Goal: Answer question/provide support: Share knowledge or assist other users

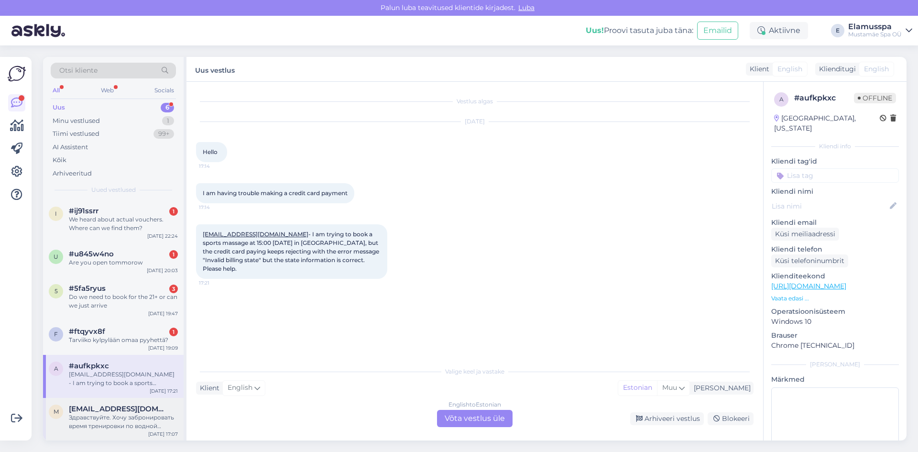
scroll to position [0, 0]
click at [142, 415] on div "Здравствуйте. Хочу забронировать время тренировки по водной аэробики. Как зарег…" at bounding box center [123, 421] width 109 height 17
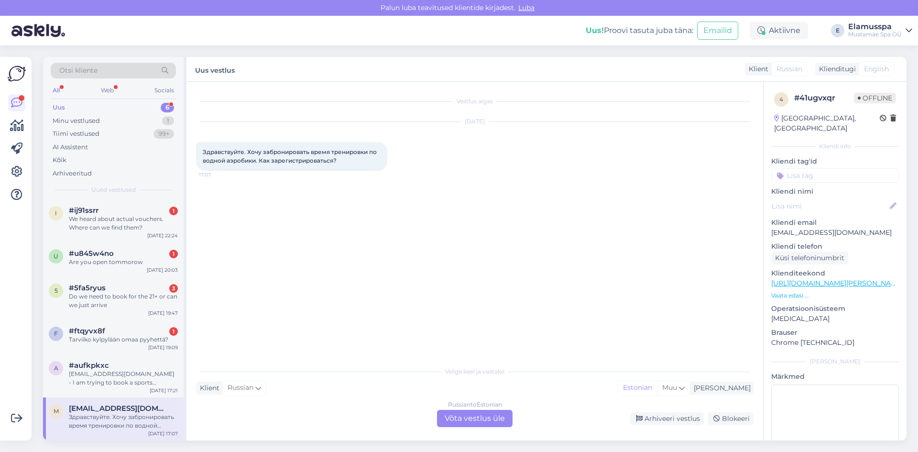
click at [467, 424] on div "Russian to Estonian Võta vestlus üle" at bounding box center [475, 418] width 76 height 17
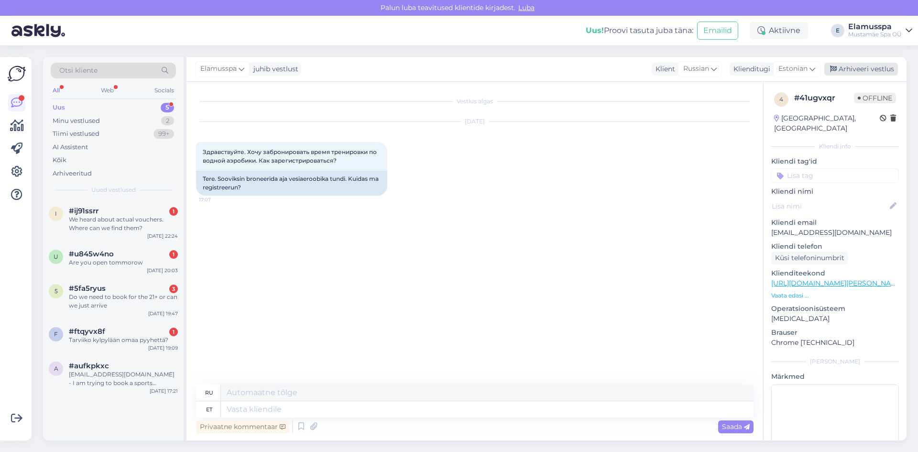
click at [843, 68] on div "Arhiveeri vestlus" at bounding box center [861, 69] width 74 height 13
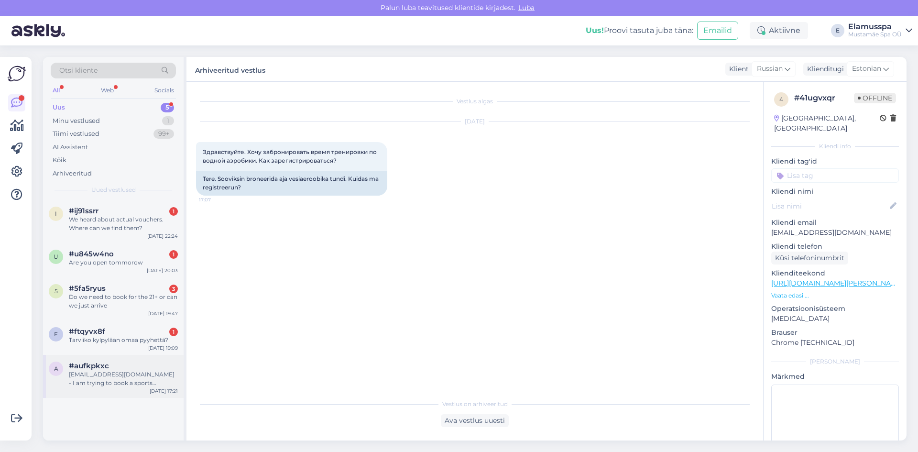
click at [66, 396] on div "a #aufkpkxc [EMAIL_ADDRESS][DOMAIN_NAME] - I am trying to book a sports massage…" at bounding box center [113, 376] width 141 height 43
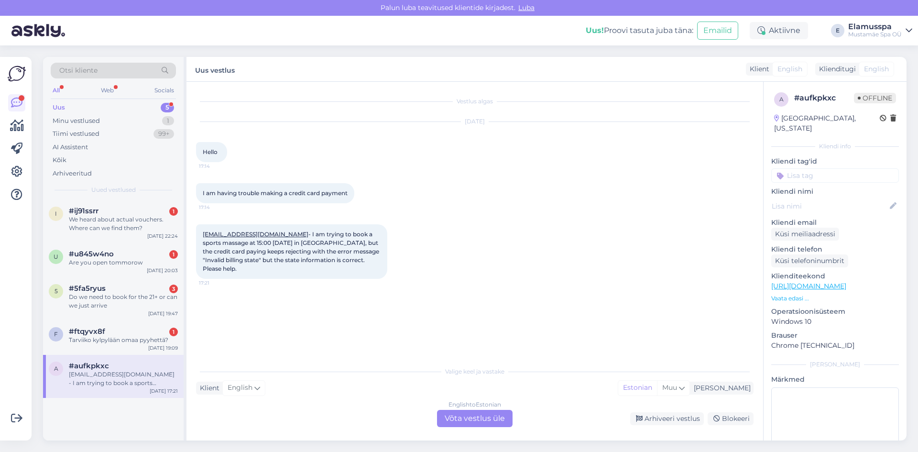
click at [479, 425] on div "English to Estonian Võta vestlus üle" at bounding box center [475, 418] width 76 height 17
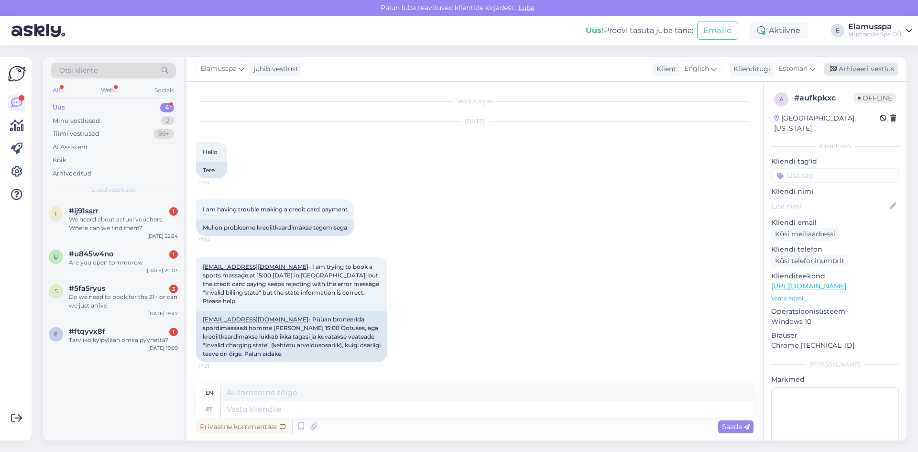
click at [882, 73] on div "Arhiveeri vestlus" at bounding box center [861, 69] width 74 height 13
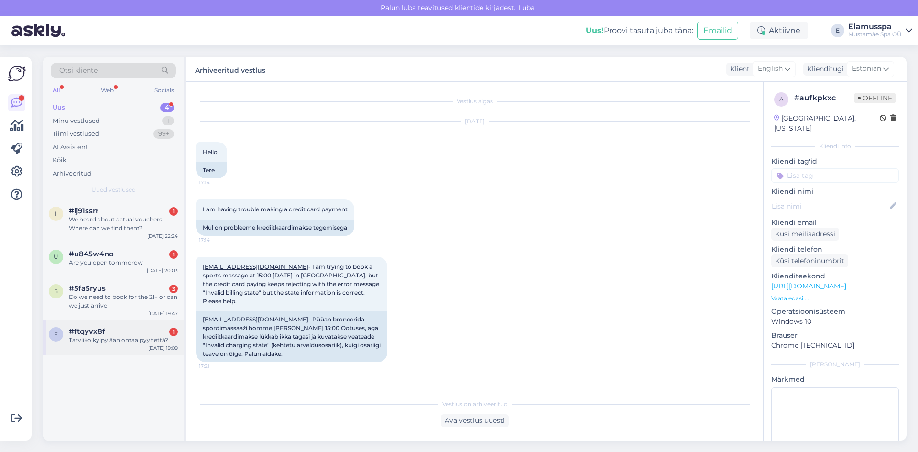
click at [100, 323] on div "f #ftqyvx8f 1 Tarviiko kylpylään omaa pyyhettä? [DATE] 19:09" at bounding box center [113, 337] width 141 height 34
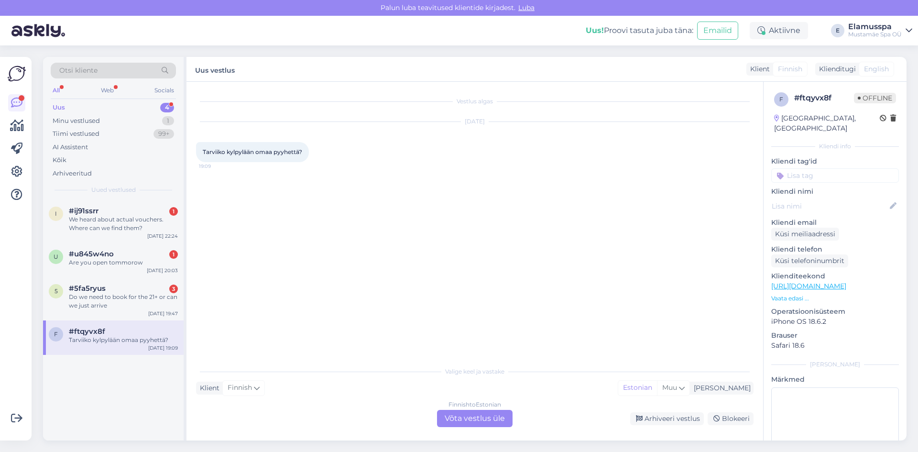
click at [470, 417] on div "Finnish to Estonian Võta vestlus üle" at bounding box center [475, 418] width 76 height 17
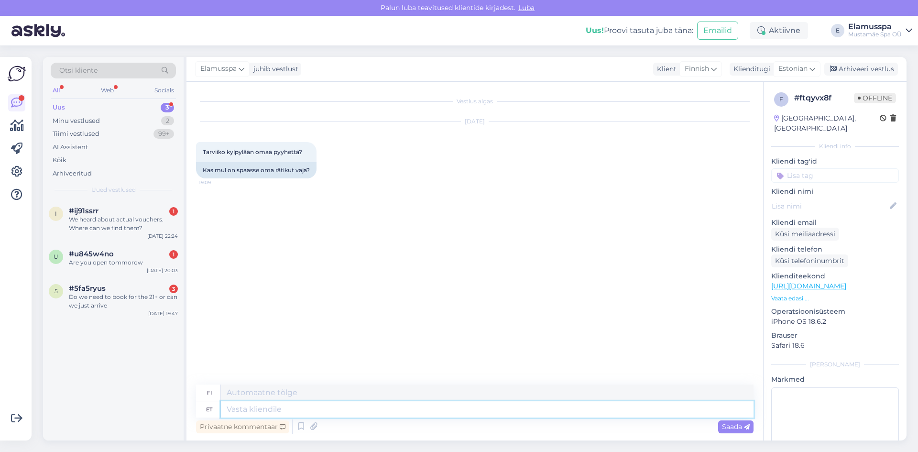
click at [269, 408] on textarea at bounding box center [487, 409] width 533 height 16
type textarea "Tere!"
type textarea "Hei!"
type textarea "Tere! Rätik"
type textarea "Hei! Pyyhe"
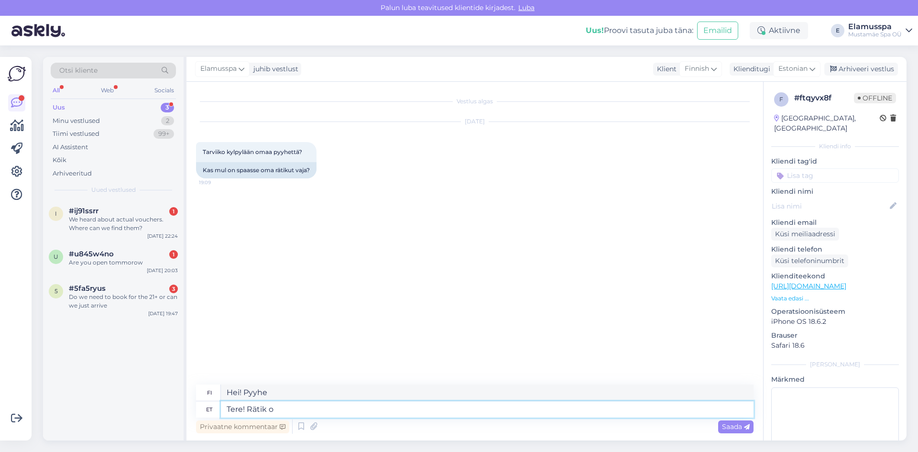
type textarea "Tere! Rätik on"
type textarea "Hei! Pyyhe on"
type textarea "Tere! Rätik on Spa21+"
type textarea "Hei! Pyyhe on Spa21+"
type textarea "Tere! Rätik on Spa21+ hi"
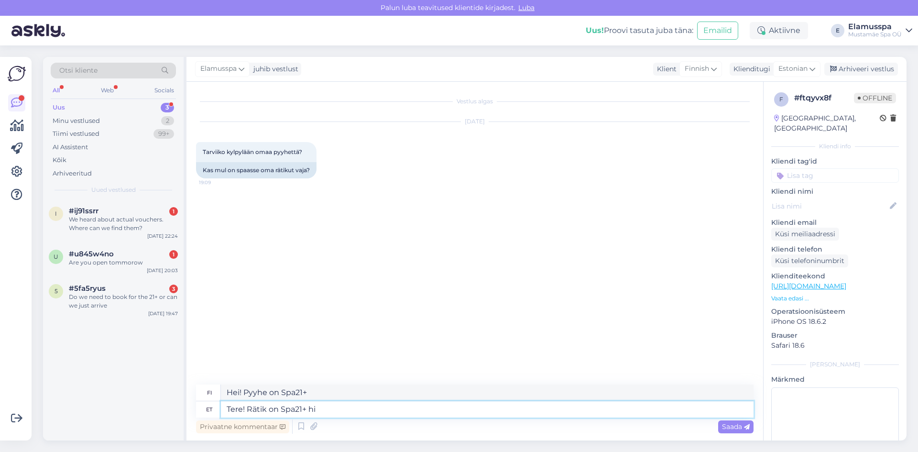
type textarea "Hei! Pyyhe on Spa21+ hiu"
type textarea "Tere! Rätik on Spa21+ hinna s"
type textarea "Hei! Pyyhe on Spa21+ -hintainen"
type textarea "Tere! Rätik on Spa21+ hinna sees."
type textarea "Hei! Pyyhe sisältyy Spa21+ -hintaan."
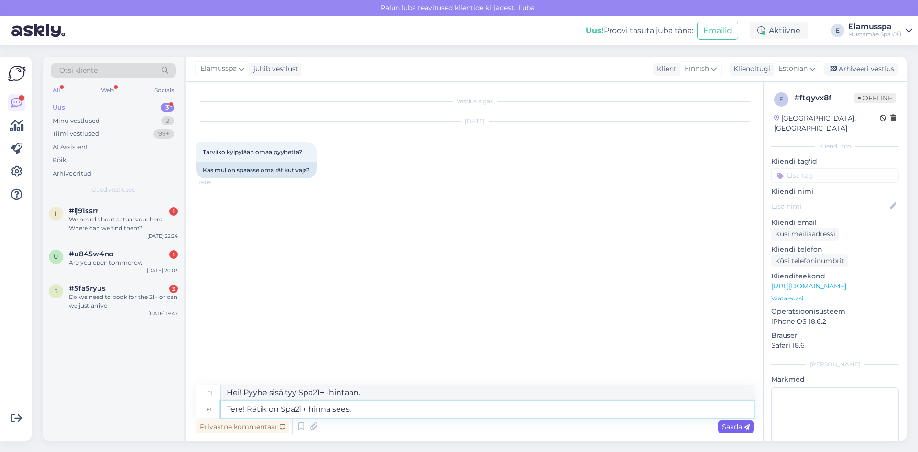
type textarea "Tere! Rätik on Spa21+ hinna sees."
click at [727, 422] on span "Saada" at bounding box center [736, 426] width 28 height 9
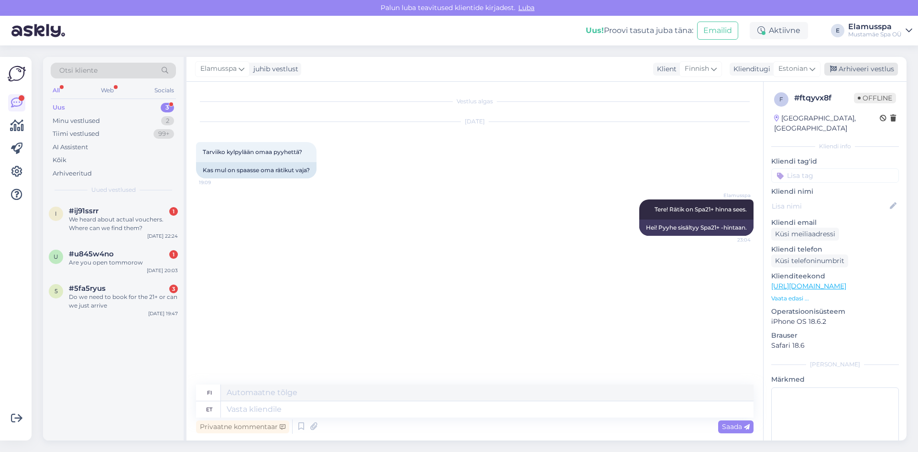
click at [866, 75] on div "Arhiveeri vestlus" at bounding box center [861, 69] width 74 height 13
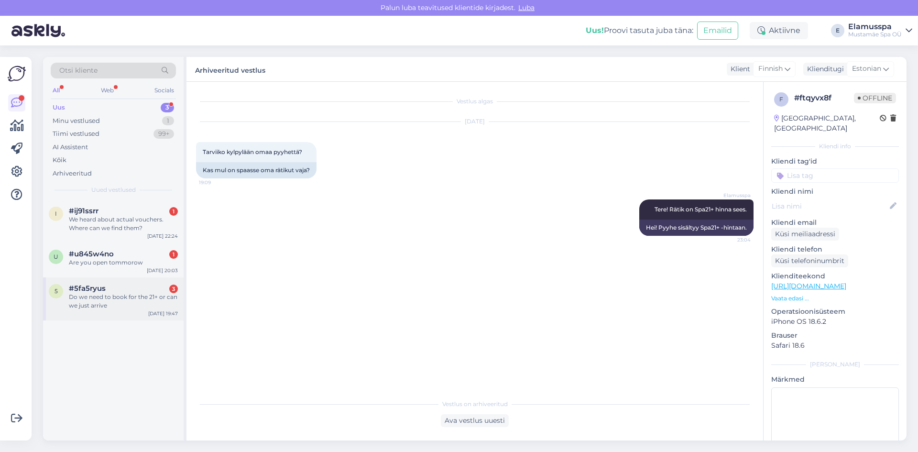
click at [73, 299] on div "Do we need to book for the 21+ or can we just arrive" at bounding box center [123, 301] width 109 height 17
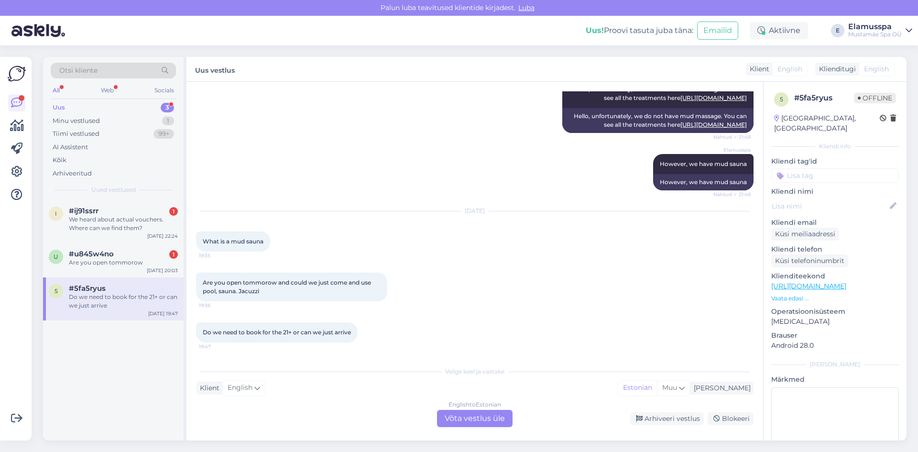
scroll to position [180, 0]
click at [479, 424] on div "English to Estonian Võta vestlus üle" at bounding box center [475, 418] width 76 height 17
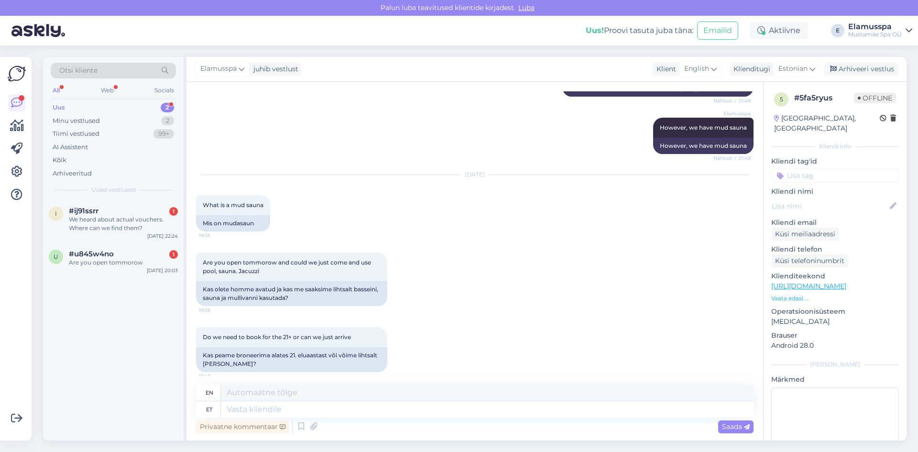
scroll to position [223, 0]
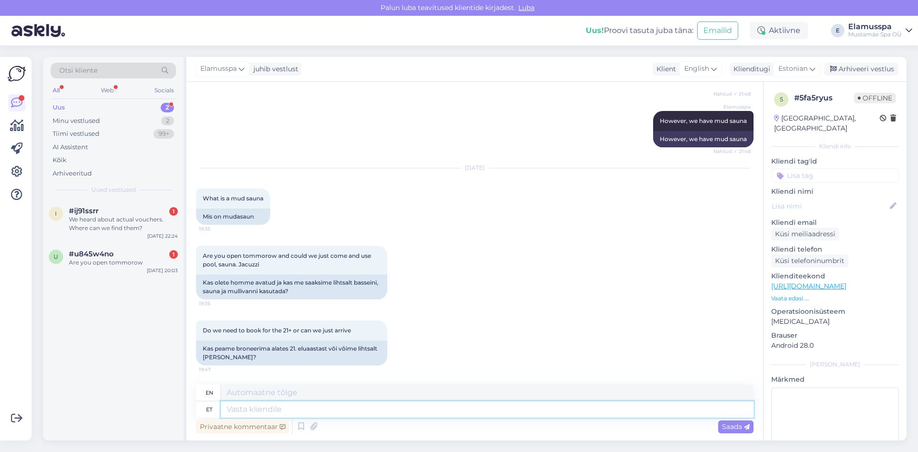
click at [243, 409] on textarea at bounding box center [487, 409] width 533 height 16
type textarea "Tere!"
type textarea "Hello!"
type textarea "Tere! Oleme i"
type textarea "Hello! We are"
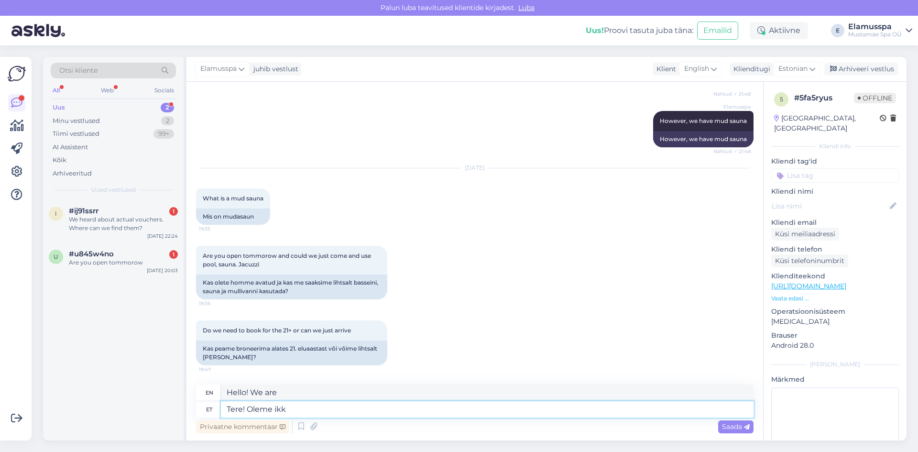
type textarea "Tere! Oleme ikka"
type textarea "Hello! We are still here."
type textarea "Tere! Oleme ikka homme a"
type textarea "Hello! We are still here [DATE]."
type textarea "Tere! Oleme ikka homme avatud"
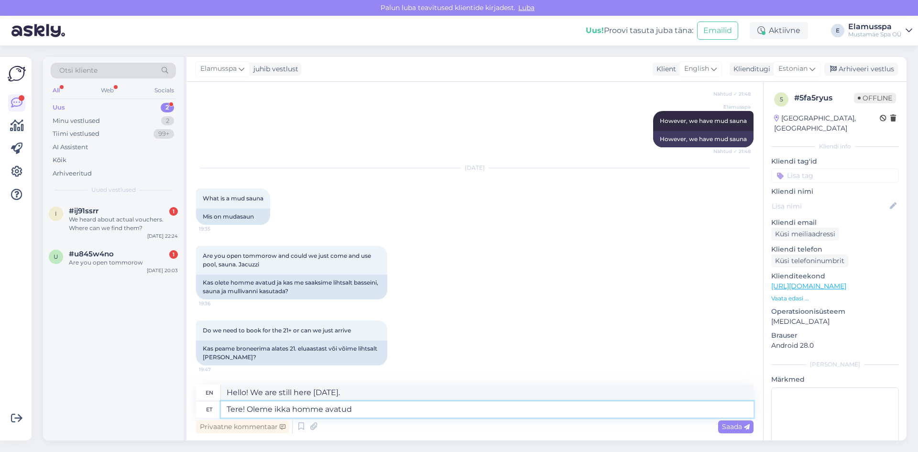
type textarea "Hello! We are still open [DATE]."
type textarea "Tere! Oleme ikka homme avatud ning b"
type textarea "Hello! We are still open [DATE] and"
type textarea "Tere! Oleme ikka homme avatud ning broneeringut"
type textarea "Hello! We are still open [DATE] and taking reservations."
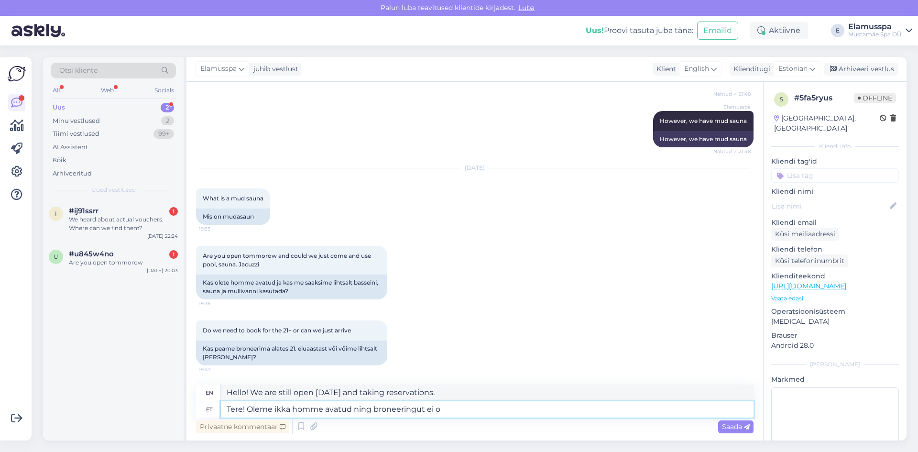
type textarea "Tere! Oleme ikka homme avatud ning broneeringut ei ol"
type textarea "Hello! We are still open [DATE] and are not taking reservations."
type textarea "Tere! Oleme ikka homme avatud ning broneeringut ei ole"
type textarea "Hello! We are still open [DATE] and there are no reservations."
type textarea "Tere! Oleme ikka homme avatud ning broneeringut ei [PERSON_NAME]"
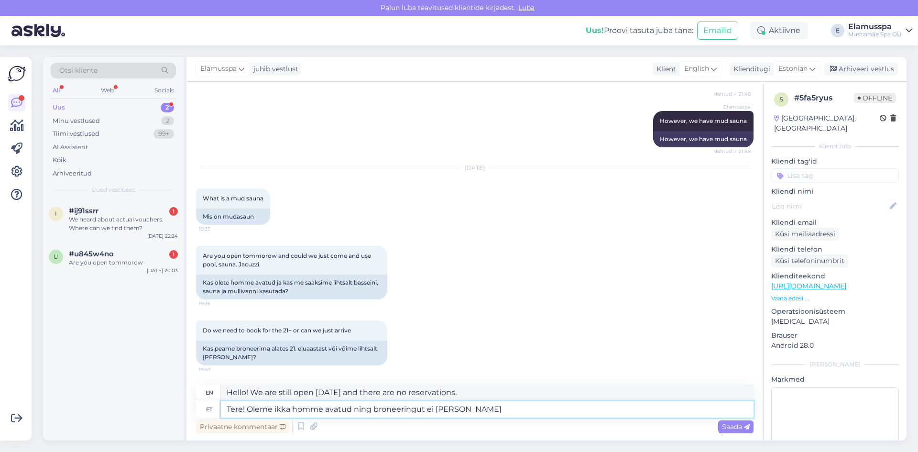
type textarea "Hello! We are still open [DATE] and no reservation is needed."
type textarea "Tere! Oleme ikka homme avatud ning broneeringut ei [PERSON_NAME] teha."
type textarea "Hello! We are still open [DATE] and no reservation is necessary."
click at [287, 410] on textarea "Tere! Oleme ikka homme avatud ning broneeringut ei [PERSON_NAME] teha." at bounding box center [487, 409] width 533 height 16
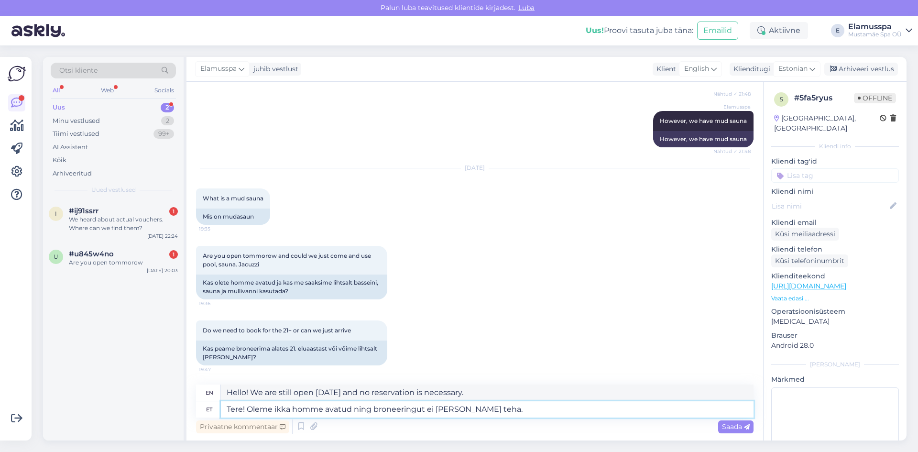
type textarea "Tere! Oleme homme avatud ning broneeringut ei [PERSON_NAME] teha."
type textarea "Hello! We are open [DATE] and no reservation is necessary."
type textarea "Tere! Oleme homme avatud ning broneeringut ei [PERSON_NAME] teha."
click at [735, 426] on span "Saada" at bounding box center [736, 426] width 28 height 9
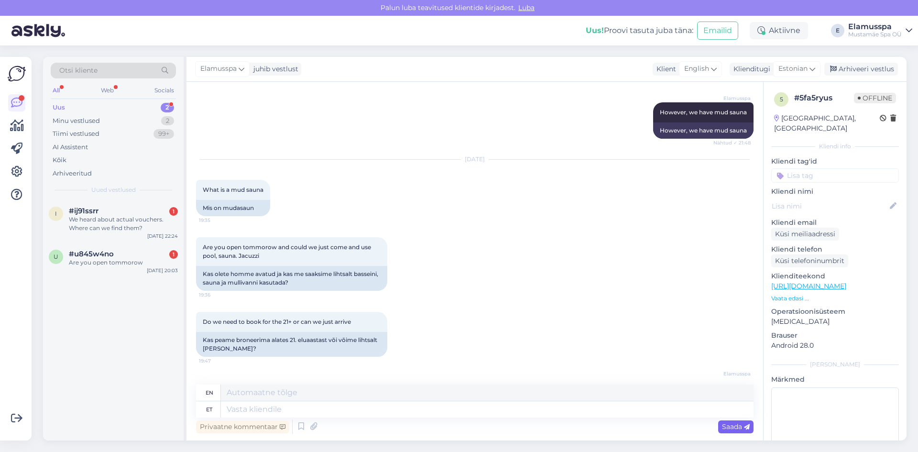
scroll to position [298, 0]
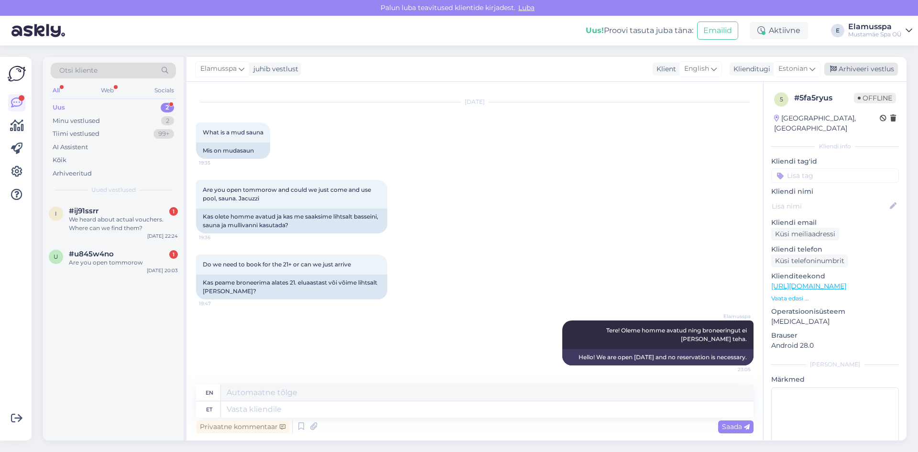
click at [869, 67] on div "Arhiveeri vestlus" at bounding box center [861, 69] width 74 height 13
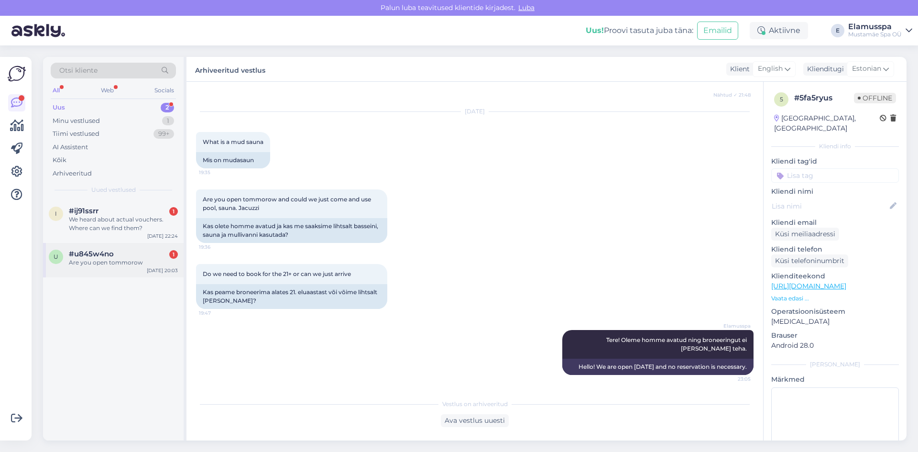
click at [141, 257] on div "#u845w4no 1" at bounding box center [123, 254] width 109 height 9
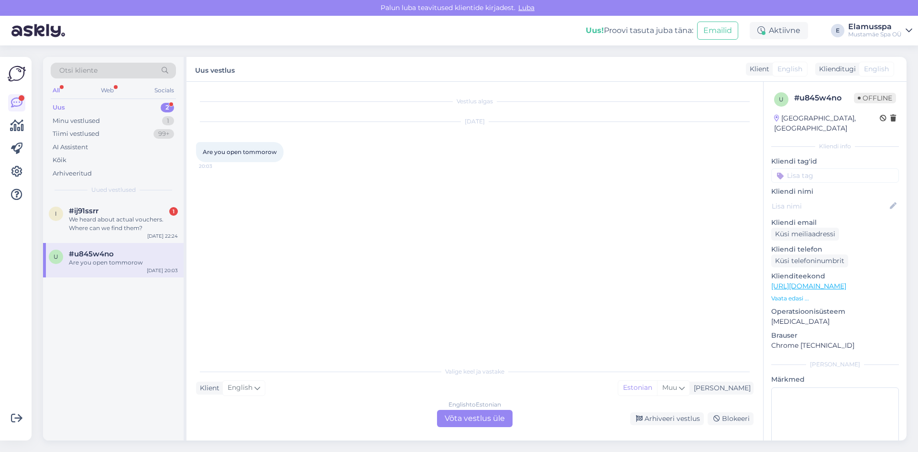
scroll to position [0, 0]
click at [497, 415] on div "English to Estonian Võta vestlus üle" at bounding box center [475, 418] width 76 height 17
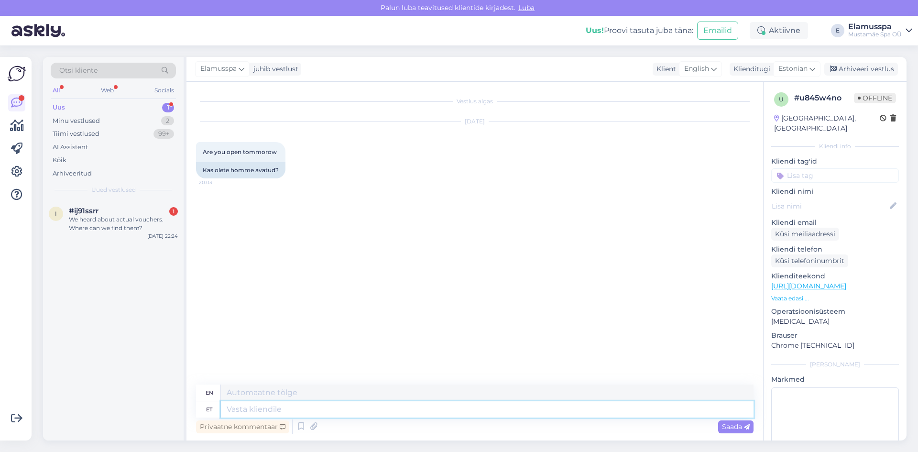
click at [363, 407] on textarea at bounding box center [487, 409] width 533 height 16
type textarea "Tere"
type textarea "Hello"
type textarea "T"
type textarea "Yes!"
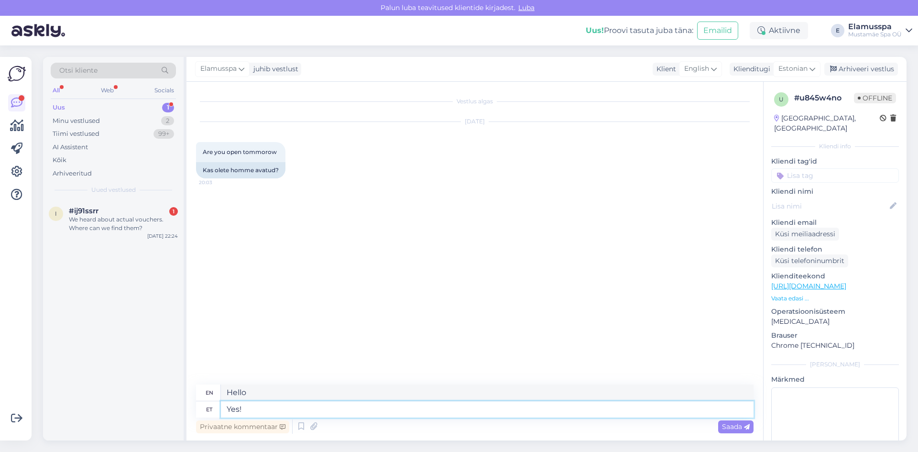
type textarea "Yes!"
type textarea "Yes! We a"
type textarea "Yes! We"
type textarea "Yes! We are."
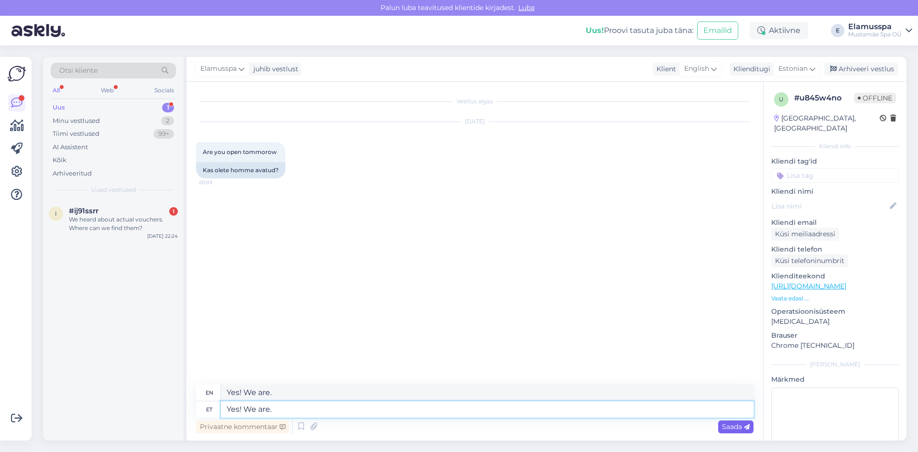
type textarea "Yes! We are."
click at [729, 424] on span "Saada" at bounding box center [736, 426] width 28 height 9
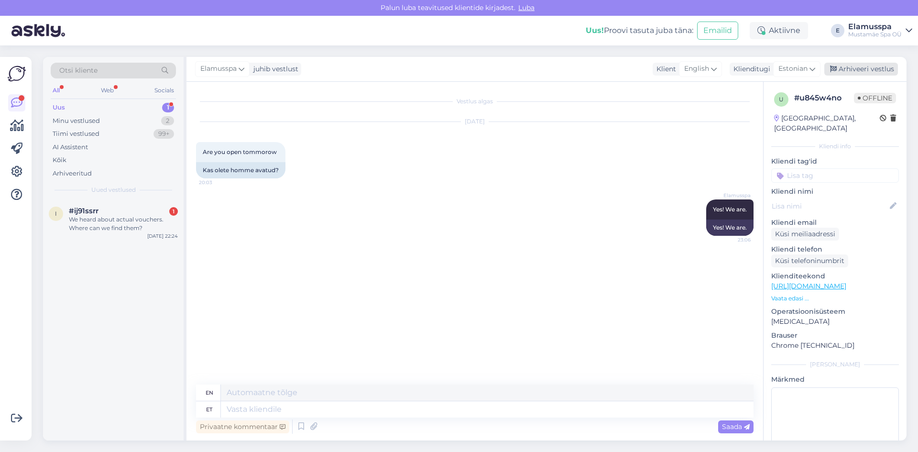
click at [884, 66] on div "Arhiveeri vestlus" at bounding box center [861, 69] width 74 height 13
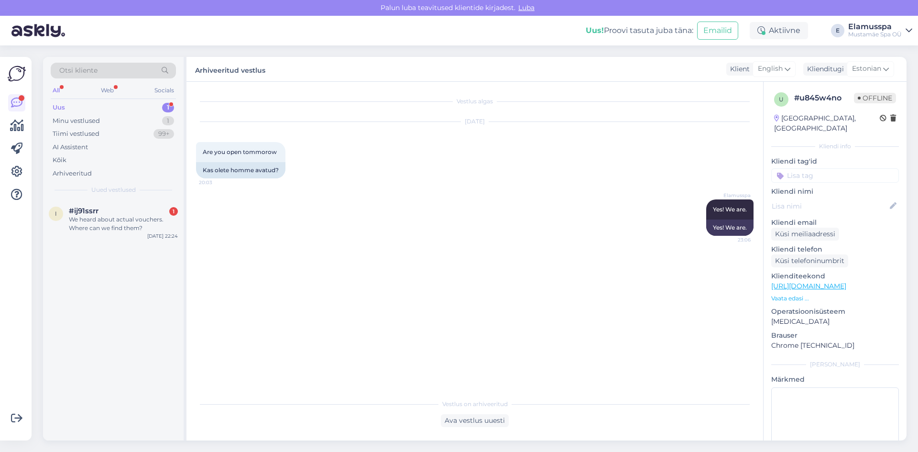
click at [87, 195] on div "Otsi kliente All Web Socials Uus 1 Minu vestlused 1 Tiimi vestlused 99+ AI Assi…" at bounding box center [113, 128] width 141 height 143
click at [94, 221] on div "We heard about actual vouchers. Where can we find them?" at bounding box center [123, 223] width 109 height 17
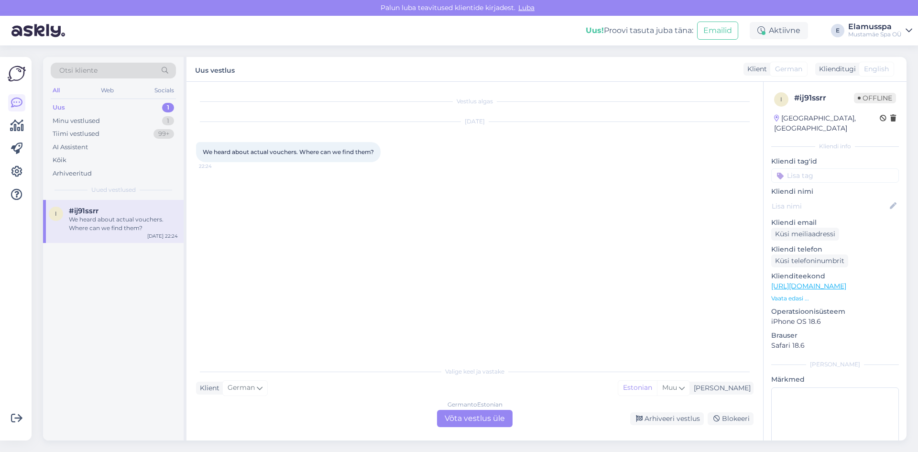
click at [488, 415] on div "German to Estonian Võta vestlus üle" at bounding box center [475, 418] width 76 height 17
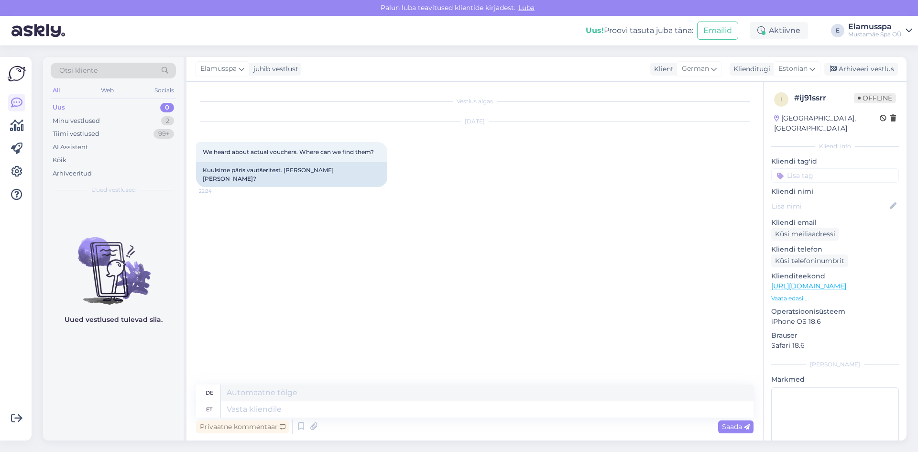
click at [878, 77] on div "Elamusspa juhib vestlust Klient German Klienditugi [DEMOGRAPHIC_DATA] Arhiveeri…" at bounding box center [546, 69] width 720 height 25
click at [878, 72] on div "Arhiveeri vestlus" at bounding box center [861, 69] width 74 height 13
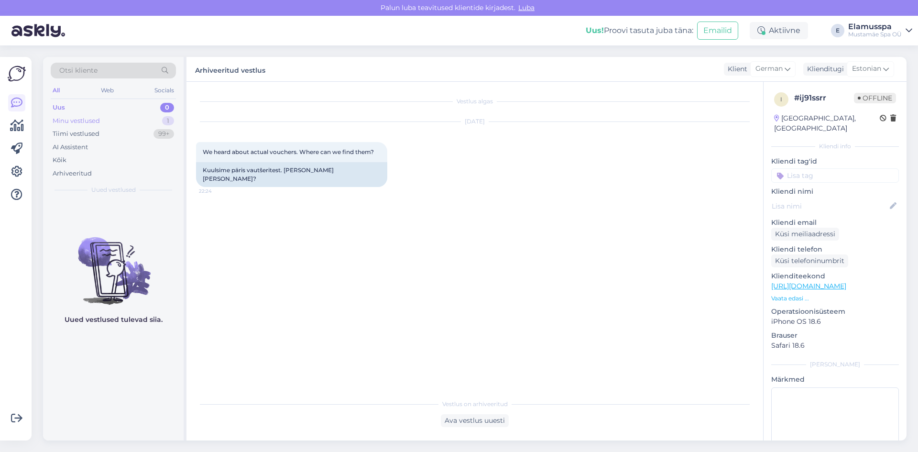
click at [141, 126] on div "Minu vestlused 1" at bounding box center [113, 120] width 125 height 13
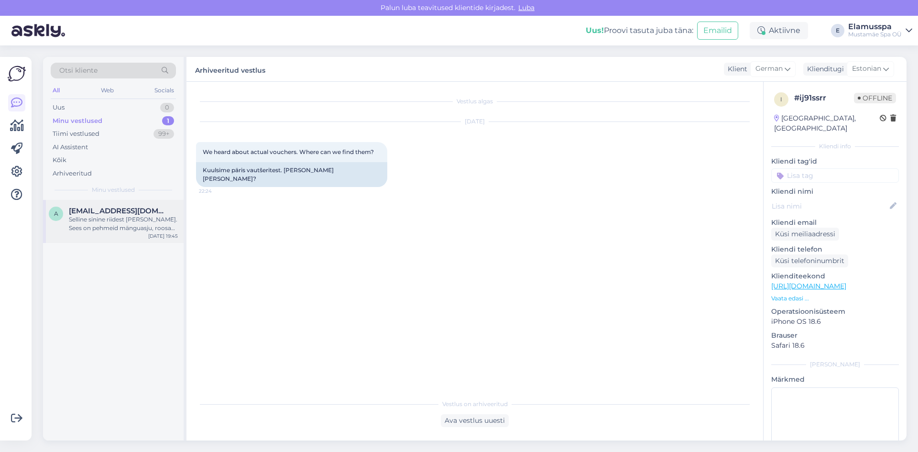
click at [123, 221] on div "Selline sinine riidest [PERSON_NAME]. Sees on pehmeid mänguasju, roosad ujumisp…" at bounding box center [123, 223] width 109 height 17
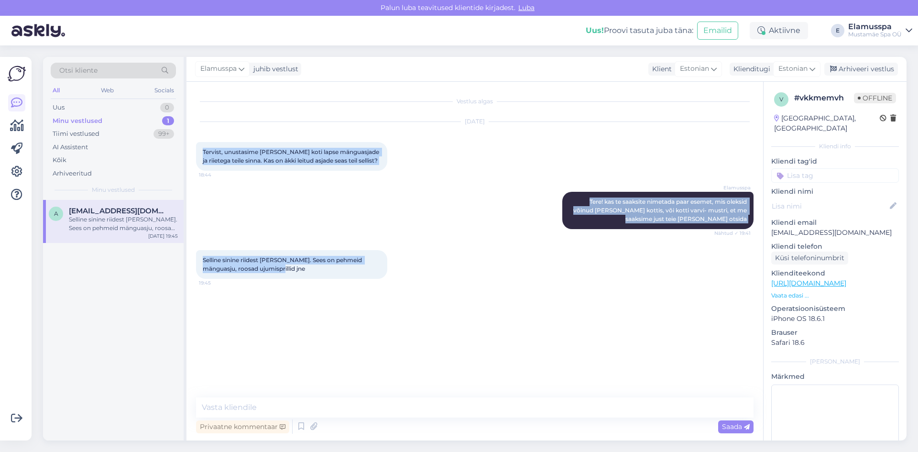
drag, startPoint x: 299, startPoint y: 274, endPoint x: 200, endPoint y: 146, distance: 162.0
click at [200, 146] on div "Vestlus algas [DATE] Tervist, unustasime [PERSON_NAME] koti lapse mänguasjade j…" at bounding box center [479, 239] width 566 height 297
click at [606, 206] on div "Elamusspa Tere! kas te saaksite nimetada paar esemet, mis oleksid võinud [PERSO…" at bounding box center [657, 210] width 191 height 37
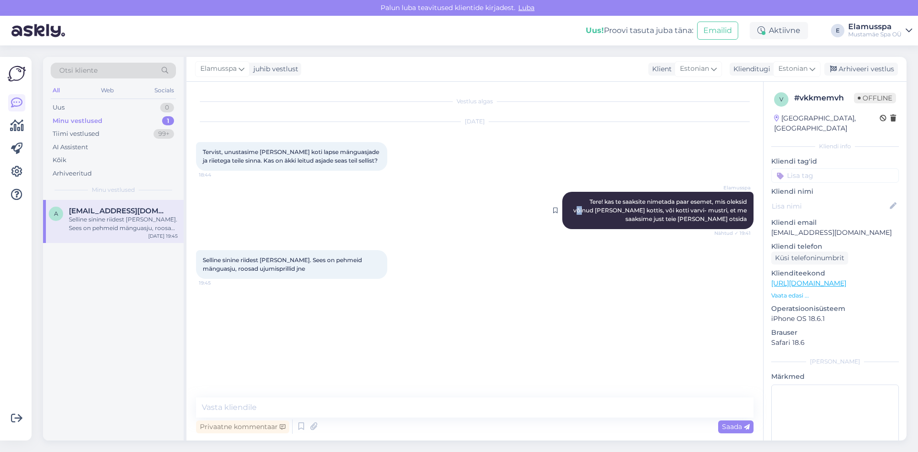
click at [600, 209] on span "Tere! kas te saaksite nimetada paar esemet, mis oleksid võinud [PERSON_NAME] ko…" at bounding box center [660, 210] width 175 height 24
click at [598, 210] on span "Tere! kas te saaksite nimetada paar esemet, mis oleksid võinud [PERSON_NAME] ko…" at bounding box center [660, 210] width 175 height 24
drag, startPoint x: 598, startPoint y: 208, endPoint x: 748, endPoint y: 211, distance: 150.1
click at [748, 211] on span "Tere! kas te saaksite nimetada paar esemet, mis oleksid võinud [PERSON_NAME] ko…" at bounding box center [660, 210] width 175 height 24
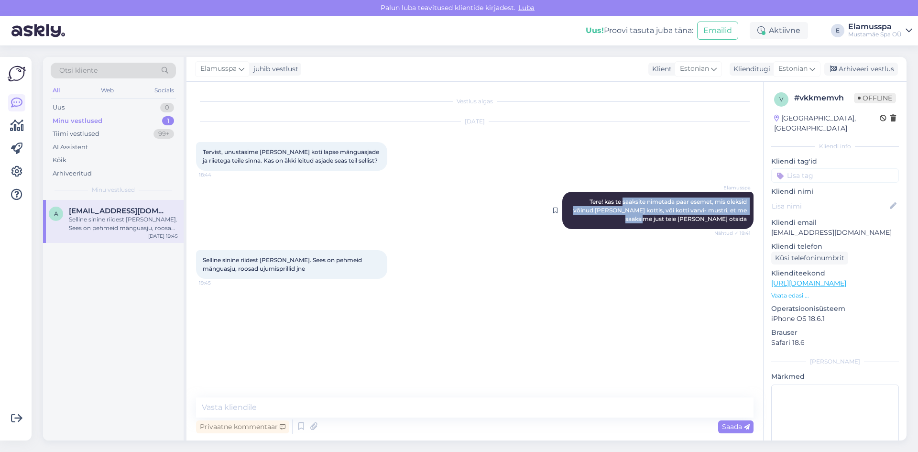
drag, startPoint x: 748, startPoint y: 211, endPoint x: 622, endPoint y: 199, distance: 126.3
click at [622, 199] on span "Tere! kas te saaksite nimetada paar esemet, mis oleksid võinud [PERSON_NAME] ko…" at bounding box center [660, 210] width 175 height 24
click at [604, 208] on span "Tere! kas te saaksite nimetada paar esemet, mis oleksid võinud [PERSON_NAME] ko…" at bounding box center [660, 210] width 175 height 24
drag, startPoint x: 595, startPoint y: 208, endPoint x: 753, endPoint y: 209, distance: 157.7
click at [753, 209] on div "Elamusspa Tere! kas te saaksite nimetada paar esemet, mis oleksid võinud [PERSO…" at bounding box center [657, 210] width 191 height 37
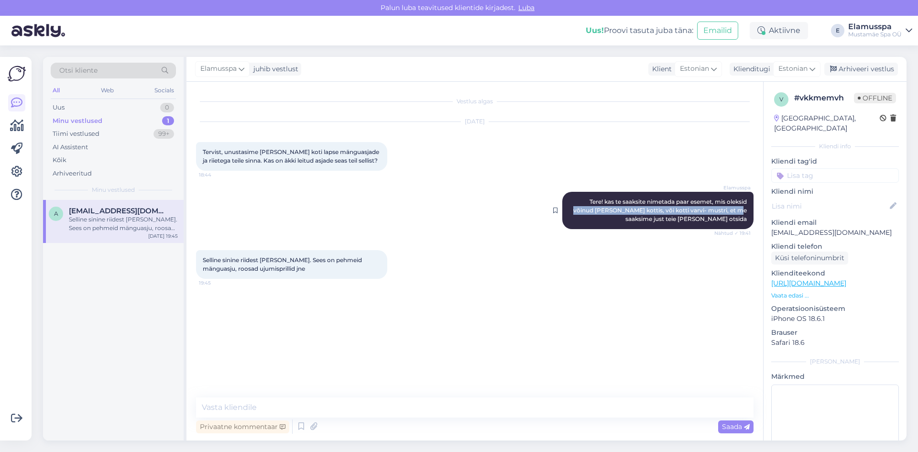
click at [753, 209] on div "Elamusspa Tere! kas te saaksite nimetada paar esemet, mis oleksid võinud [PERSO…" at bounding box center [657, 210] width 191 height 37
